Goal: Information Seeking & Learning: Learn about a topic

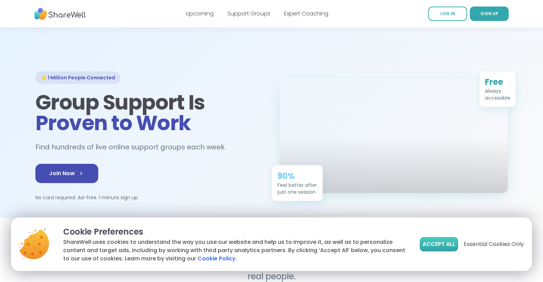
click at [427, 241] on span "Accept All" at bounding box center [439, 244] width 33 height 8
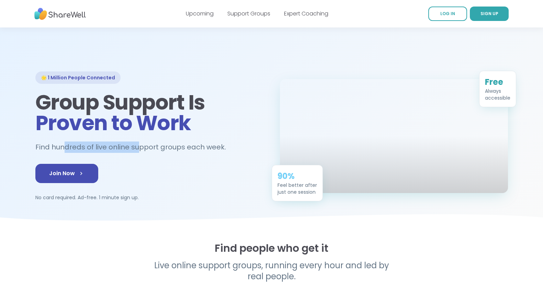
drag, startPoint x: 65, startPoint y: 144, endPoint x: 137, endPoint y: 145, distance: 72.1
click at [137, 145] on h2 "Find hundreds of live online support groups each week." at bounding box center [134, 147] width 198 height 11
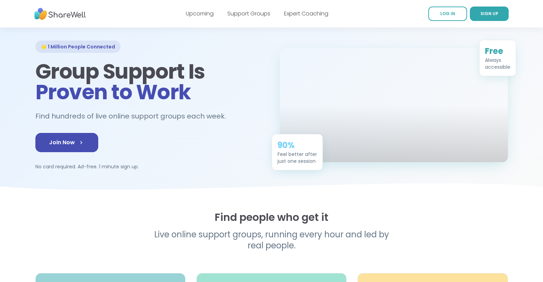
scroll to position [69, 0]
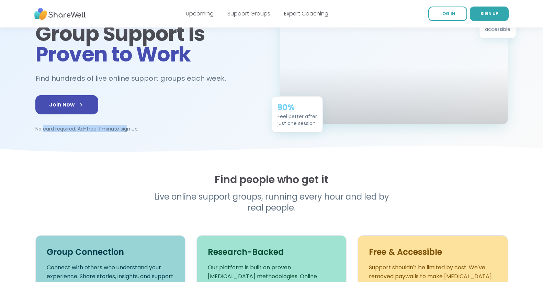
drag, startPoint x: 44, startPoint y: 127, endPoint x: 126, endPoint y: 126, distance: 82.1
click at [126, 126] on p "No card required. Ad-free. 1 minute sign up." at bounding box center [149, 128] width 228 height 7
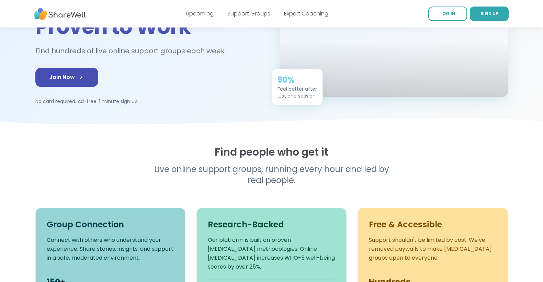
scroll to position [172, 0]
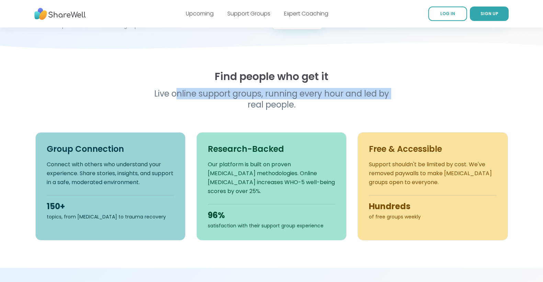
drag, startPoint x: 175, startPoint y: 96, endPoint x: 224, endPoint y: 102, distance: 49.2
click at [224, 102] on p "Live online support groups, running every hour and led by real people." at bounding box center [272, 99] width 264 height 22
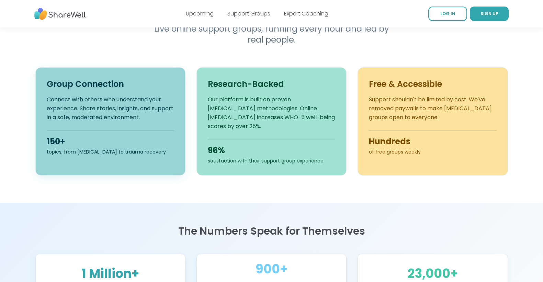
scroll to position [240, 0]
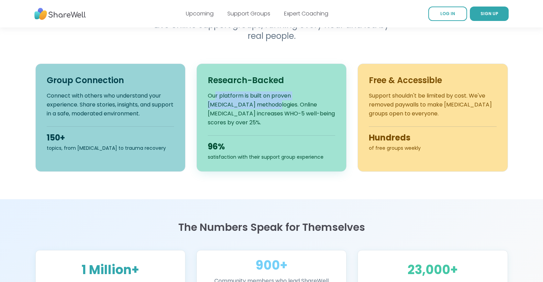
drag, startPoint x: 215, startPoint y: 93, endPoint x: 238, endPoint y: 104, distance: 24.9
click at [238, 104] on p "Our platform is built on proven peer support methodologies. Online peer support…" at bounding box center [271, 109] width 127 height 36
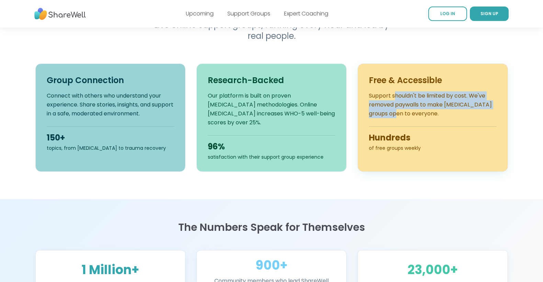
drag, startPoint x: 396, startPoint y: 94, endPoint x: 404, endPoint y: 109, distance: 17.7
click at [404, 109] on p "Support shouldn't be limited by cost. We've removed paywalls to make peer suppo…" at bounding box center [432, 104] width 127 height 27
drag, startPoint x: 392, startPoint y: 94, endPoint x: 407, endPoint y: 109, distance: 21.1
click at [407, 109] on p "Support shouldn't be limited by cost. We've removed paywalls to make peer suppo…" at bounding box center [432, 104] width 127 height 27
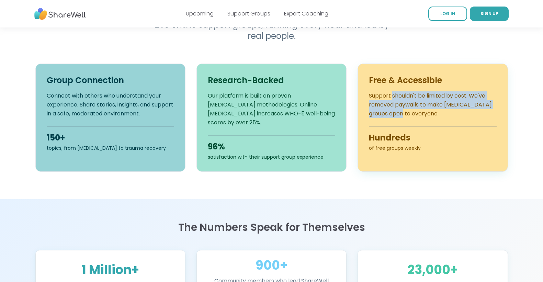
click at [407, 109] on p "Support shouldn't be limited by cost. We've removed paywalls to make peer suppo…" at bounding box center [432, 104] width 127 height 27
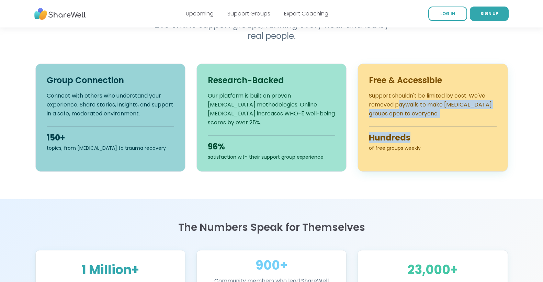
drag, startPoint x: 400, startPoint y: 102, endPoint x: 420, endPoint y: 118, distance: 25.9
click at [420, 118] on div "Free & Accessible Support shouldn't be limited by cost. We've removed paywalls …" at bounding box center [433, 118] width 150 height 108
click at [420, 119] on div "Free & Accessible Support shouldn't be limited by cost. We've removed paywalls …" at bounding box center [433, 118] width 150 height 108
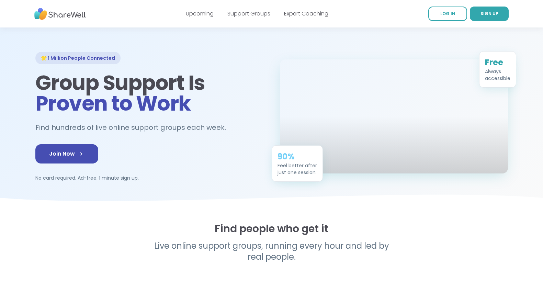
scroll to position [0, 0]
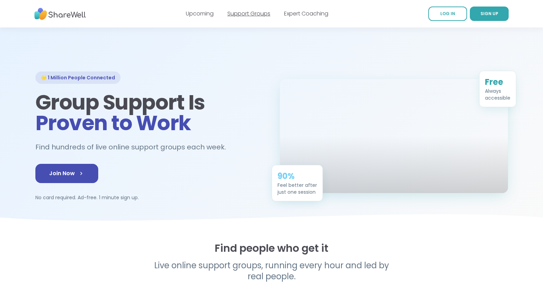
click at [260, 12] on link "Support Groups" at bounding box center [248, 14] width 43 height 8
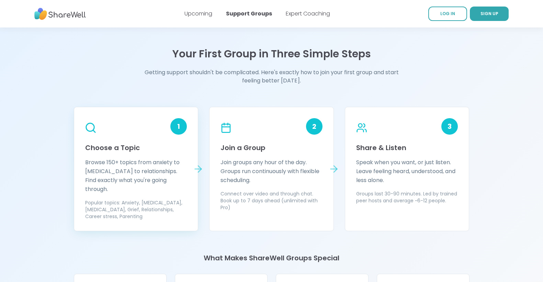
scroll to position [550, 0]
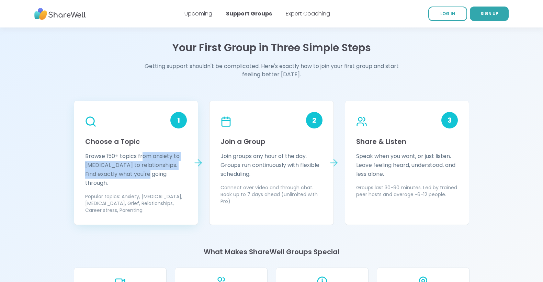
drag, startPoint x: 143, startPoint y: 158, endPoint x: 144, endPoint y: 175, distance: 16.5
click at [144, 175] on p "Browse 150+ topics from anxiety to ADHD to relationships. Find exactly what you…" at bounding box center [136, 170] width 102 height 36
drag, startPoint x: 144, startPoint y: 175, endPoint x: 153, endPoint y: 169, distance: 11.0
click at [143, 174] on p "Browse 150+ topics from anxiety to ADHD to relationships. Find exactly what you…" at bounding box center [136, 170] width 102 height 36
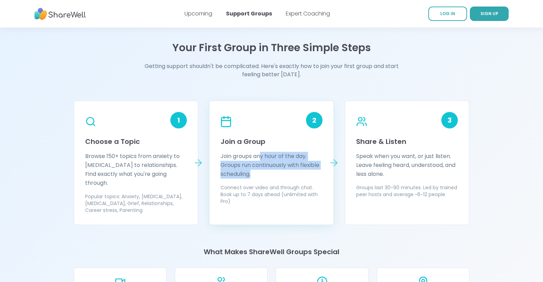
drag, startPoint x: 260, startPoint y: 157, endPoint x: 260, endPoint y: 175, distance: 17.2
click at [260, 175] on p "Join groups any hour of the day. Groups run continuously with flexible scheduli…" at bounding box center [272, 165] width 102 height 27
click at [259, 175] on p "Join groups any hour of the day. Groups run continuously with flexible scheduli…" at bounding box center [272, 165] width 102 height 27
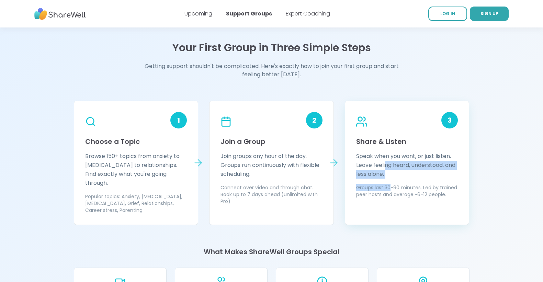
drag, startPoint x: 385, startPoint y: 161, endPoint x: 390, endPoint y: 185, distance: 24.6
click at [390, 185] on div "3 Share & Listen Speak when you want, or just listen. Leave feeling heard, unde…" at bounding box center [407, 163] width 125 height 124
click at [390, 184] on p "Groups last 30-90 minutes. Led by trained peer hosts and average ~6-12 people." at bounding box center [407, 191] width 102 height 14
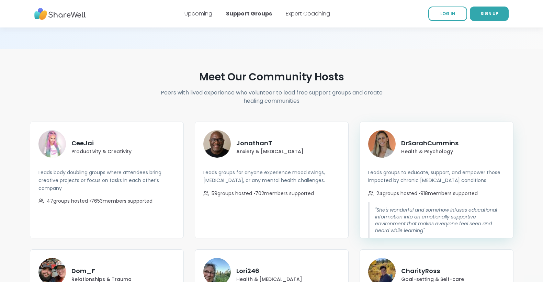
scroll to position [1134, 0]
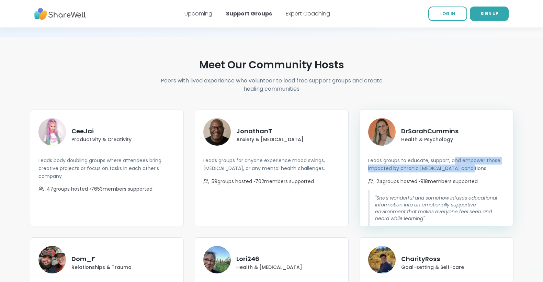
drag, startPoint x: 455, startPoint y: 148, endPoint x: 483, endPoint y: 158, distance: 29.7
click at [483, 158] on p "Leads groups to educate, support, and empower those impacted by chronic endocri…" at bounding box center [436, 165] width 137 height 16
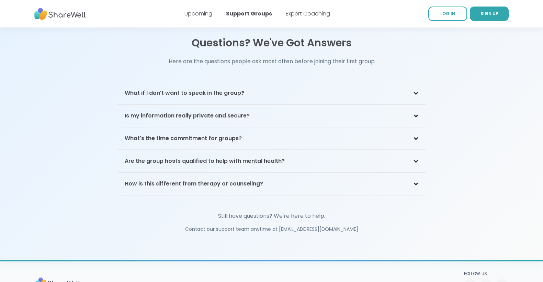
scroll to position [1477, 0]
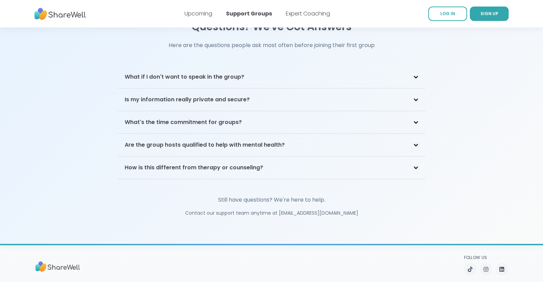
click at [422, 134] on div "Are the group hosts qualified to help with mental health?" at bounding box center [272, 145] width 308 height 22
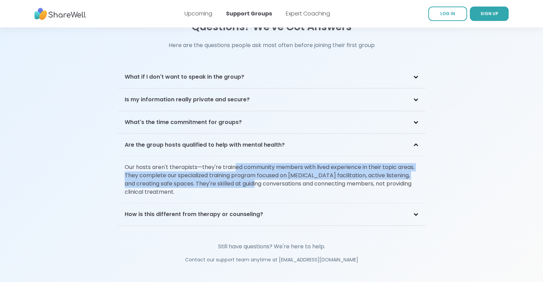
drag, startPoint x: 235, startPoint y: 155, endPoint x: 252, endPoint y: 175, distance: 26.1
click at [252, 175] on p "Our hosts aren't therapists—they're trained community members with lived experi…" at bounding box center [272, 179] width 308 height 47
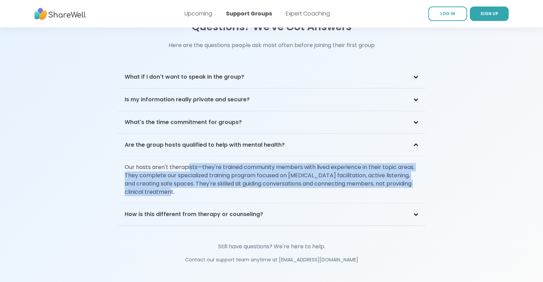
drag, startPoint x: 204, startPoint y: 163, endPoint x: 229, endPoint y: 179, distance: 29.8
click at [229, 179] on p "Our hosts aren't therapists—they're trained community members with lived experi…" at bounding box center [272, 179] width 308 height 47
click at [231, 179] on p "Our hosts aren't therapists—they're trained community members with lived experi…" at bounding box center [272, 179] width 308 height 47
click at [235, 167] on p "Our hosts aren't therapists—they're trained community members with lived experi…" at bounding box center [272, 179] width 308 height 47
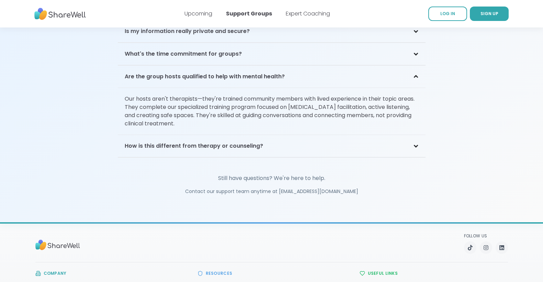
scroll to position [1546, 0]
click at [414, 139] on div "How is this different from therapy or counseling?" at bounding box center [272, 146] width 308 height 22
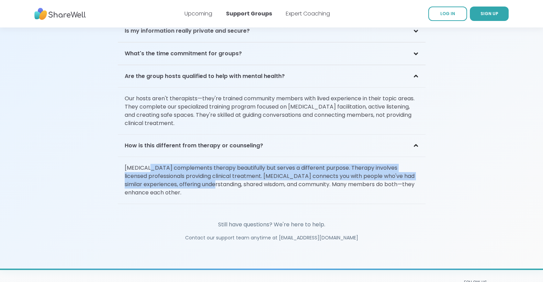
drag, startPoint x: 149, startPoint y: 160, endPoint x: 209, endPoint y: 176, distance: 62.1
click at [209, 176] on p "Peer support complements therapy beautifully but serves a different purpose. Th…" at bounding box center [272, 180] width 308 height 47
drag, startPoint x: 209, startPoint y: 176, endPoint x: 192, endPoint y: 170, distance: 17.5
click at [209, 176] on p "Peer support complements therapy beautifully but serves a different purpose. Th…" at bounding box center [272, 180] width 308 height 47
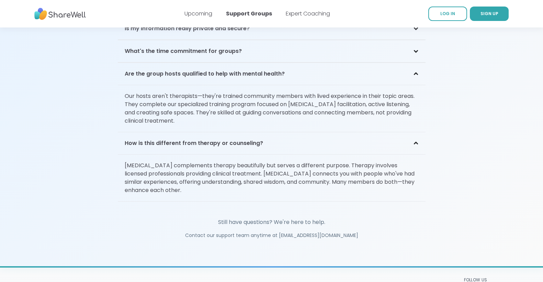
scroll to position [1438, 0]
